Goal: Information Seeking & Learning: Learn about a topic

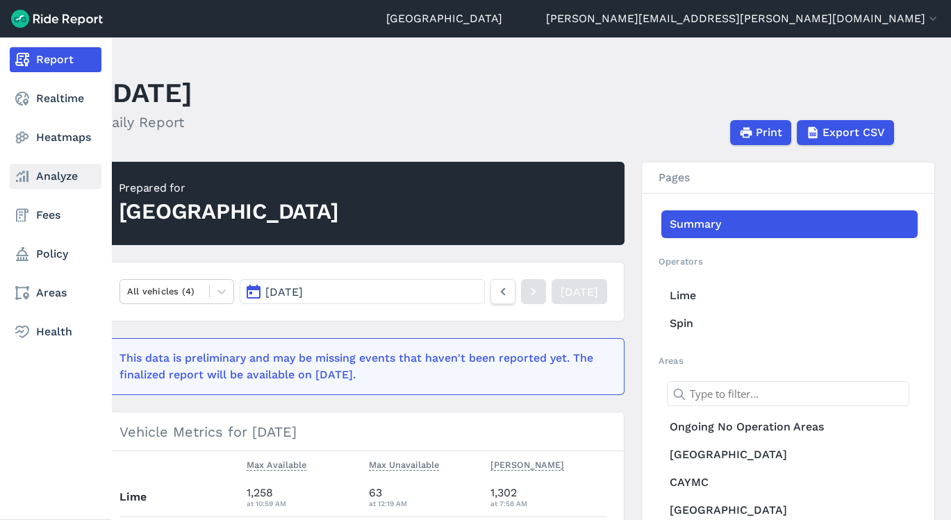
drag, startPoint x: 40, startPoint y: 171, endPoint x: 51, endPoint y: 167, distance: 12.3
click at [40, 171] on link "Analyze" at bounding box center [56, 176] width 92 height 25
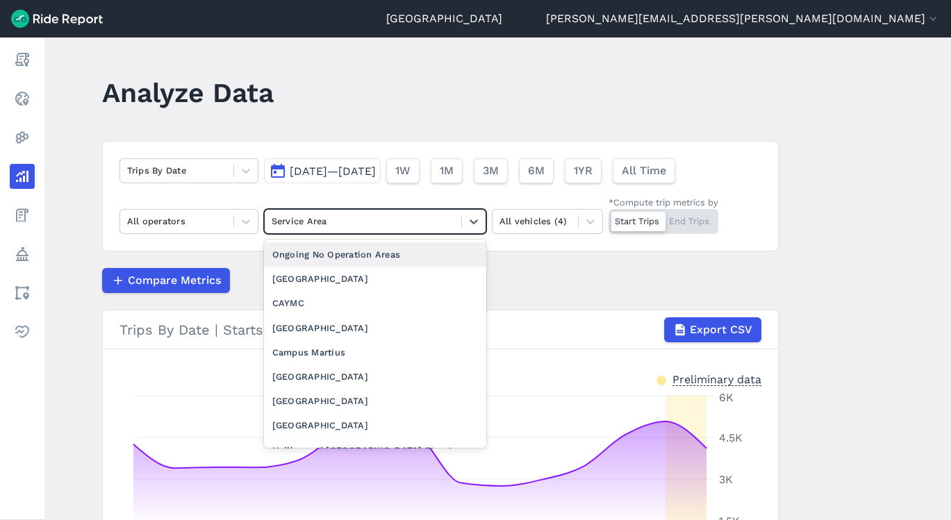
click at [346, 224] on div at bounding box center [363, 221] width 183 height 16
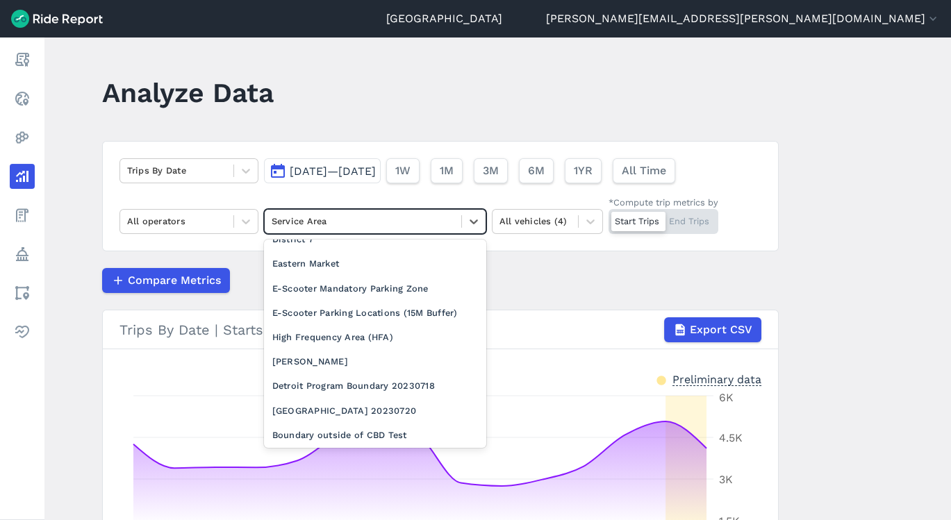
scroll to position [347, 0]
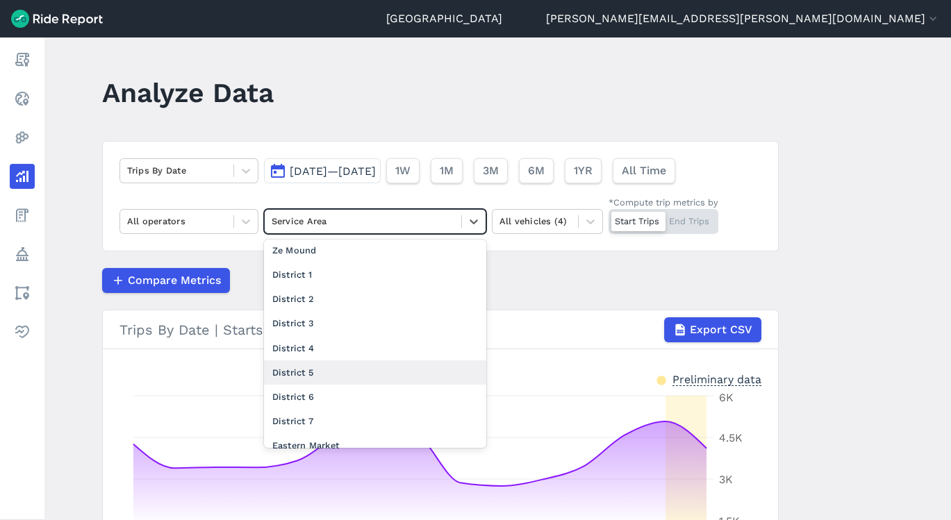
click at [320, 383] on div "District 5" at bounding box center [375, 373] width 222 height 24
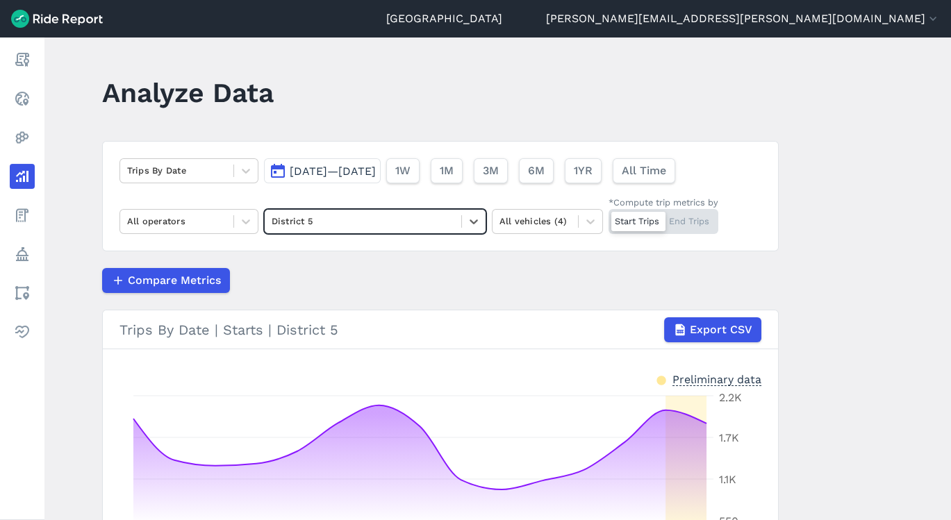
click at [777, 102] on header "Analyze Data" at bounding box center [448, 97] width 693 height 53
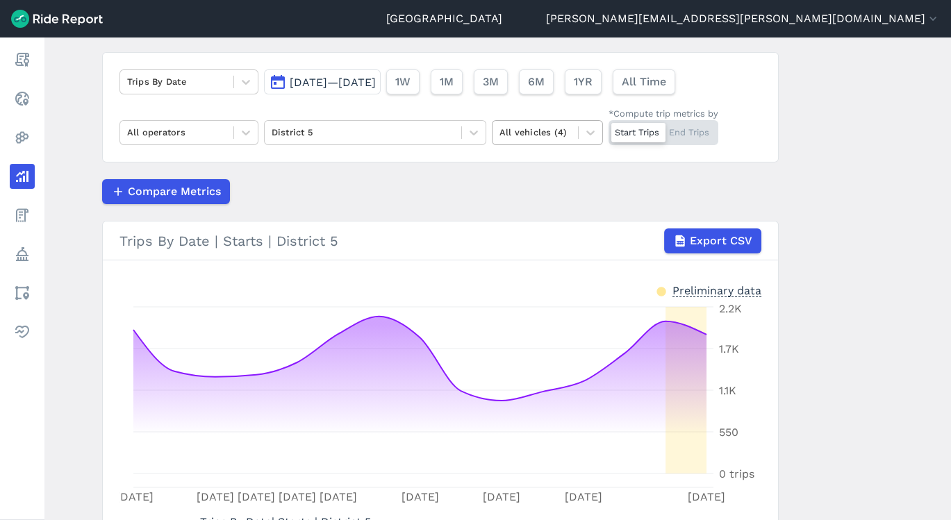
scroll to position [61, 0]
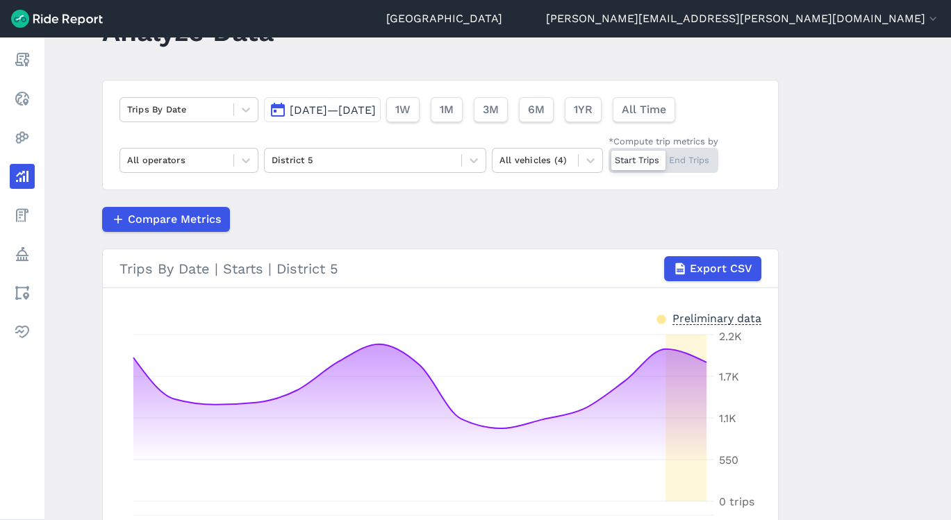
click at [200, 92] on div "Trips By Date [DATE]—[DATE] 1W 1M 3M 6M 1YR All Time All operators District 5 A…" at bounding box center [440, 135] width 677 height 110
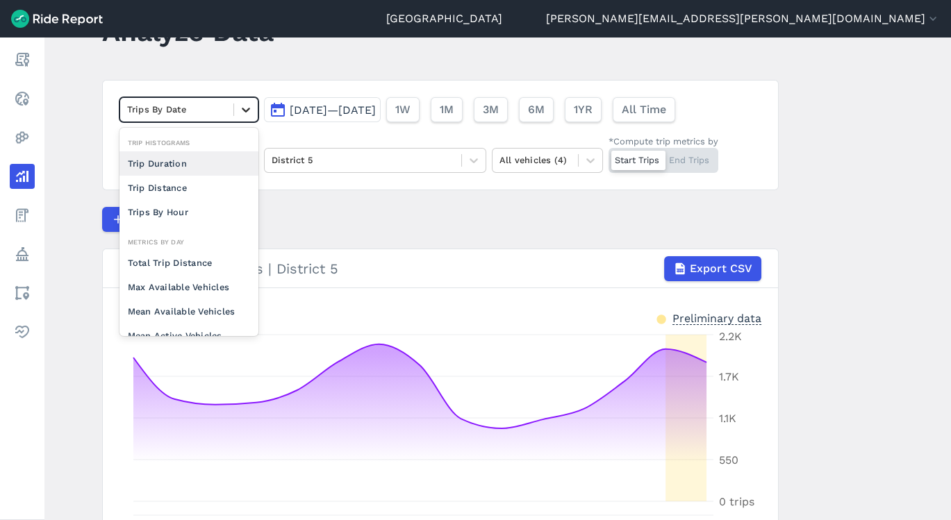
click at [235, 112] on div at bounding box center [246, 110] width 24 height 24
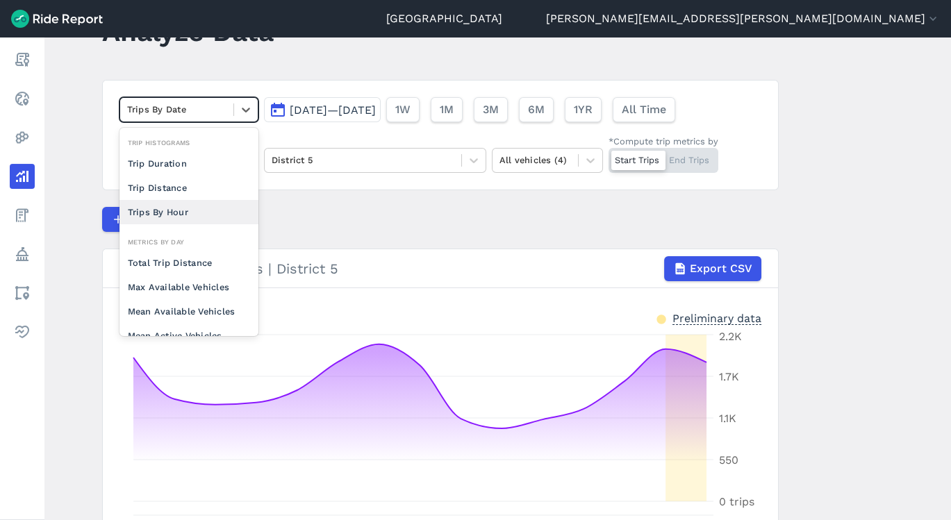
click at [208, 211] on div "Trips By Hour" at bounding box center [188, 212] width 139 height 24
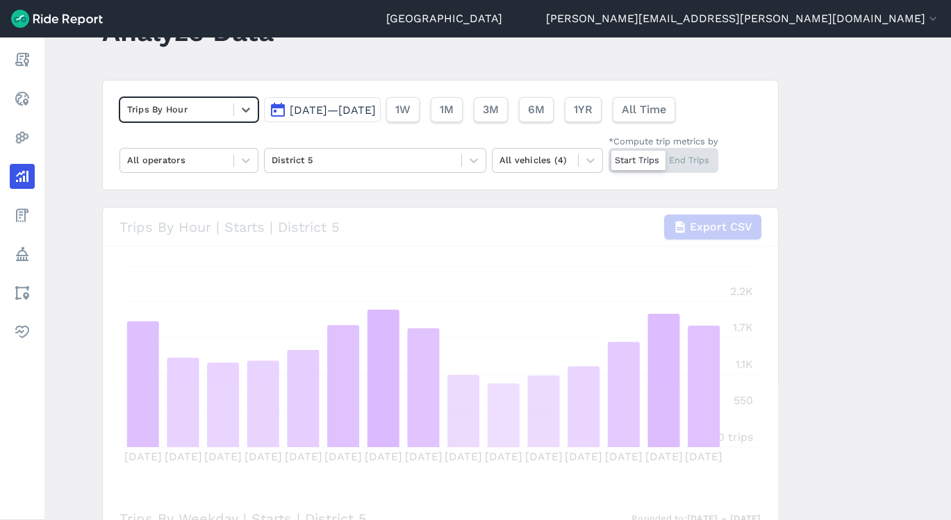
click at [798, 121] on main "Analyze Data option Trips By Hour, selected. Select is focused ,type to refine …" at bounding box center [497, 279] width 907 height 483
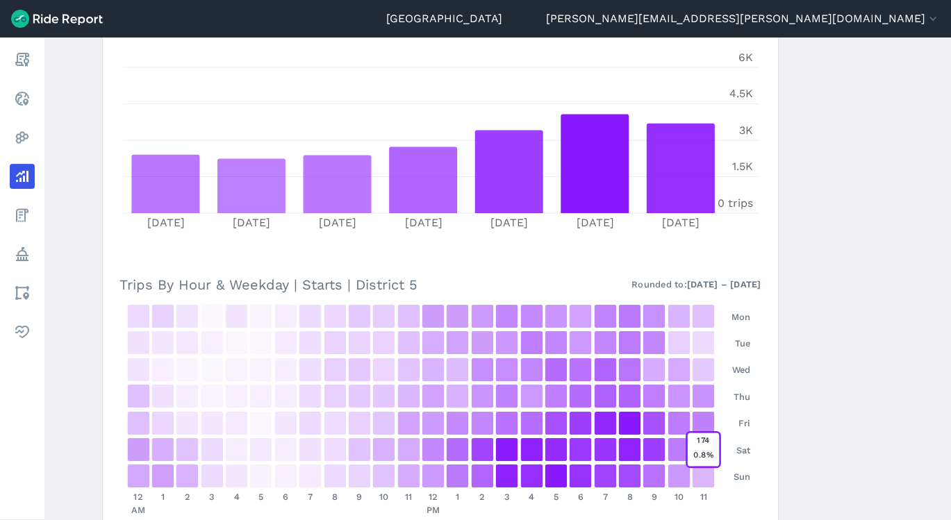
scroll to position [571, 0]
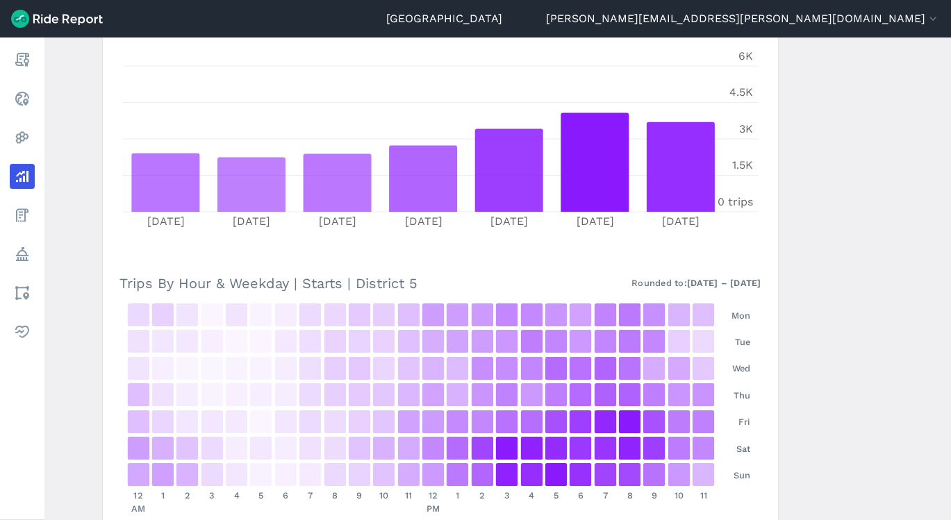
click at [939, 273] on main "Analyze Data Trips By Hour [DATE]—[DATE] 1W 1M 3M 6M 1YR All Time All operators…" at bounding box center [497, 279] width 907 height 483
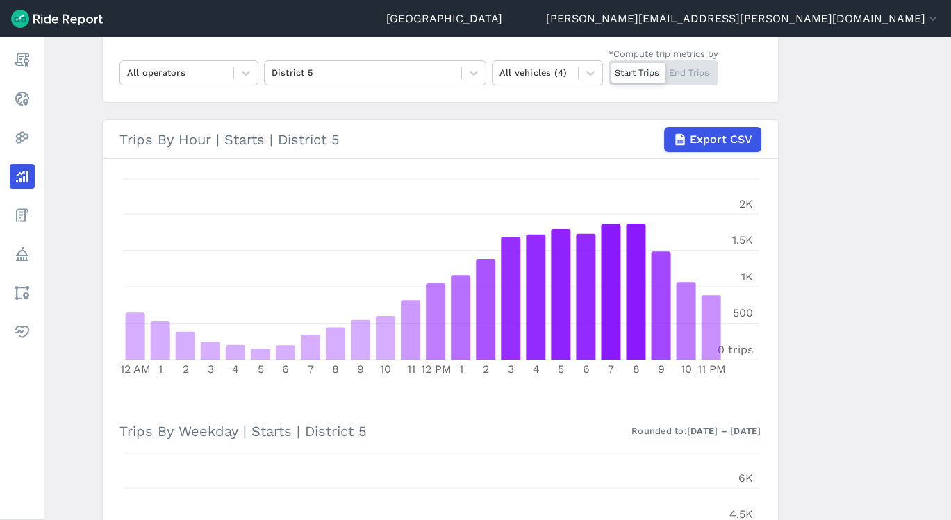
scroll to position [0, 0]
